Goal: Task Accomplishment & Management: Use online tool/utility

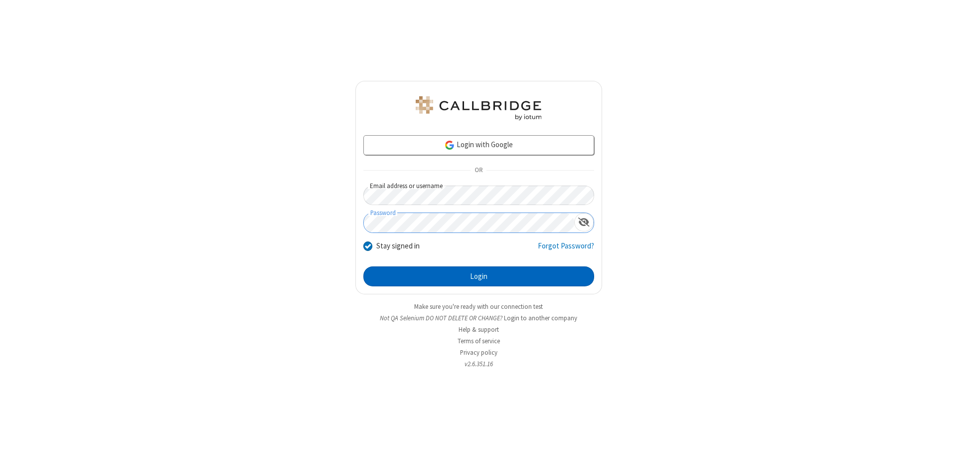
click at [479, 276] on button "Login" at bounding box center [479, 276] width 231 height 20
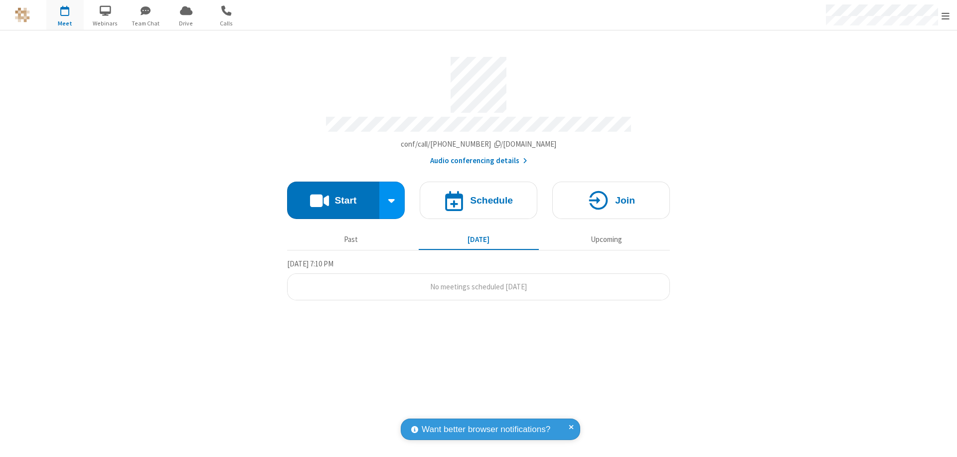
click at [333, 195] on button "Start" at bounding box center [333, 200] width 92 height 37
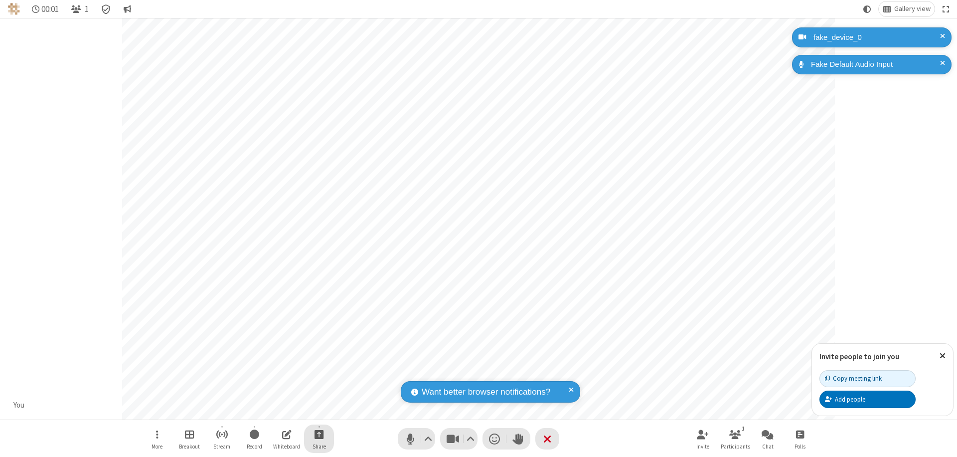
click at [319, 434] on span "Start sharing" at bounding box center [319, 434] width 9 height 12
click at [319, 373] on span "Share additional camera" at bounding box center [325, 375] width 74 height 8
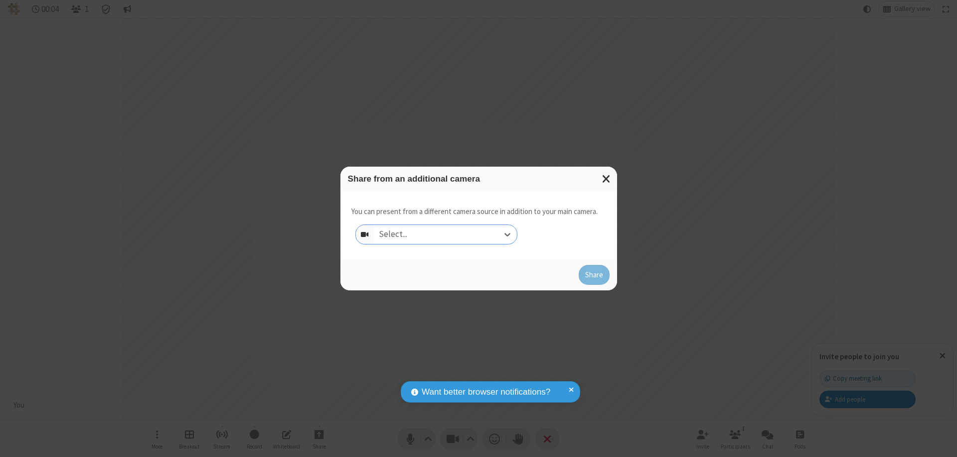
click at [445, 234] on div "Select..." at bounding box center [445, 234] width 143 height 19
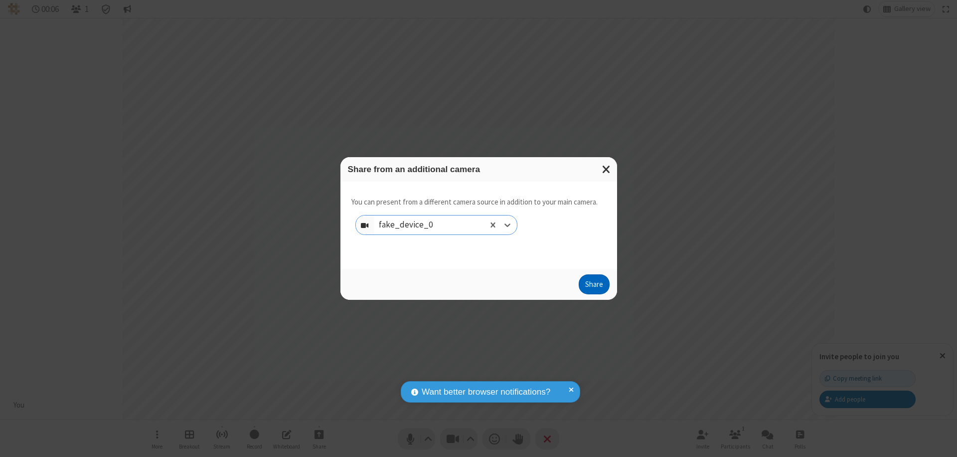
click at [594, 286] on button "Share" at bounding box center [594, 284] width 31 height 20
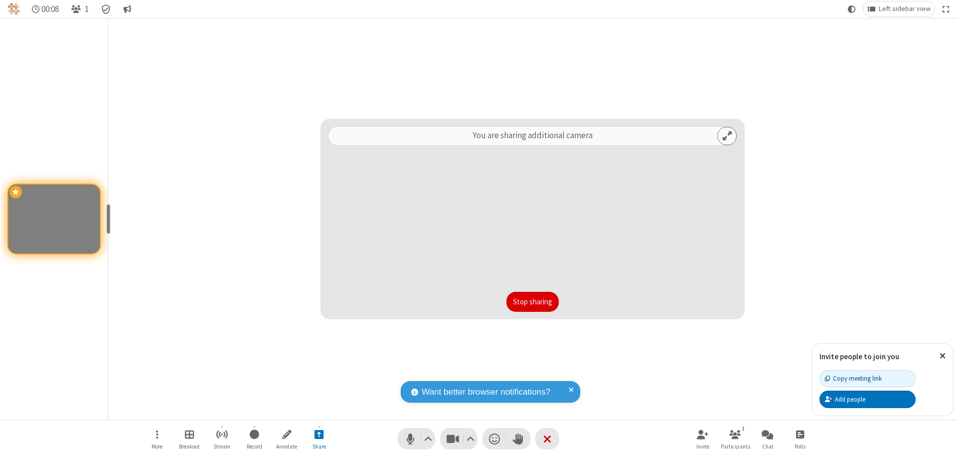
click at [533, 302] on button "Stop sharing" at bounding box center [533, 302] width 52 height 20
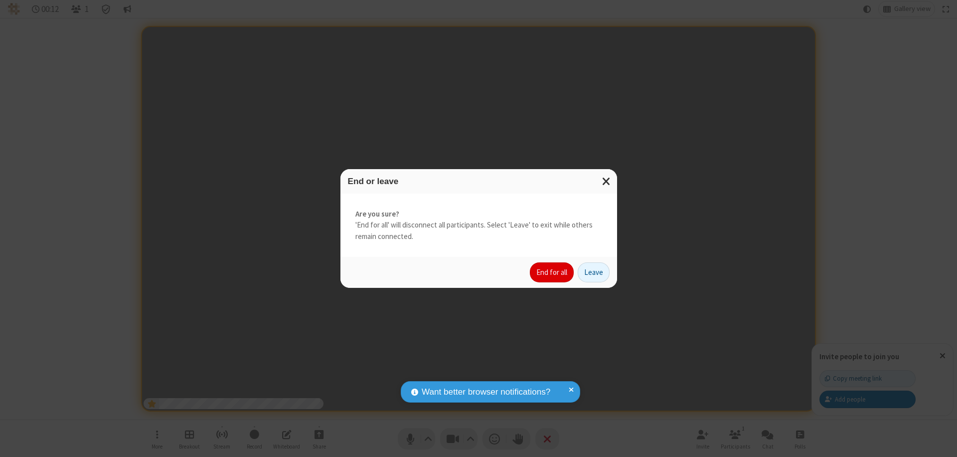
click at [553, 272] on button "End for all" at bounding box center [552, 272] width 44 height 20
